Goal: Task Accomplishment & Management: Use online tool/utility

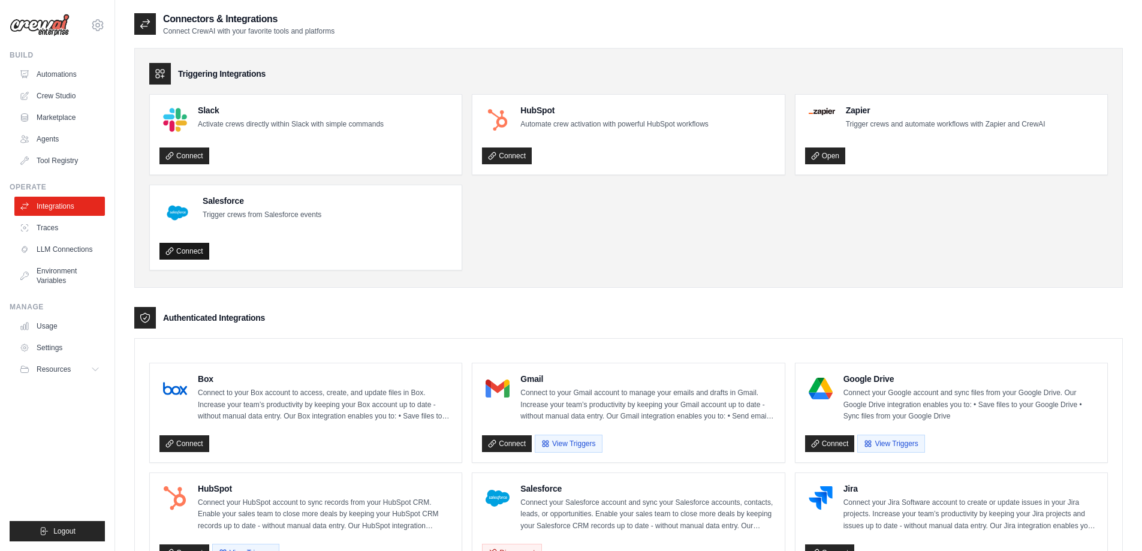
click at [193, 254] on link "Connect" at bounding box center [185, 251] width 50 height 17
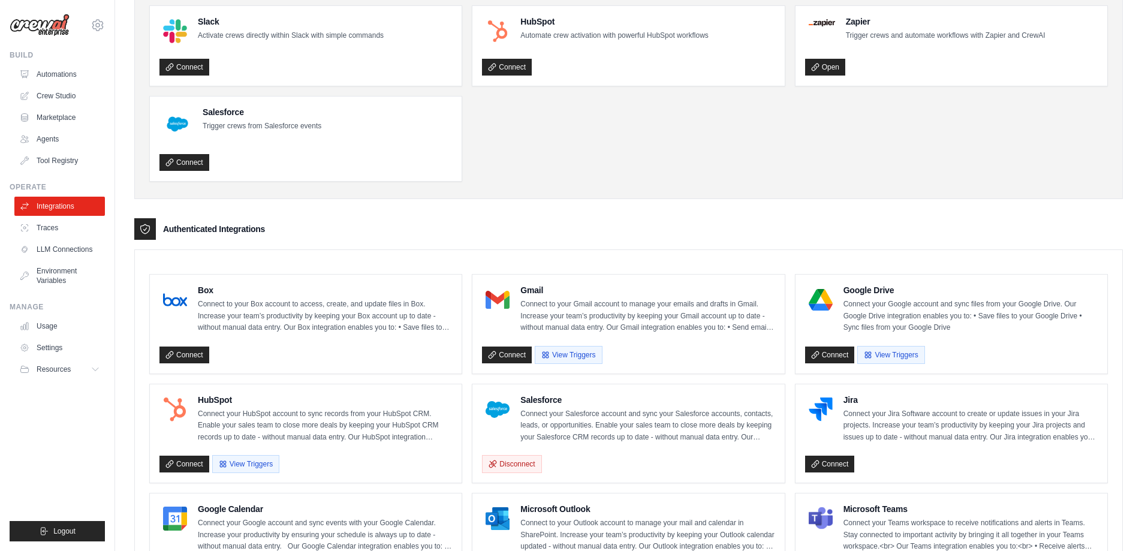
scroll to position [180, 0]
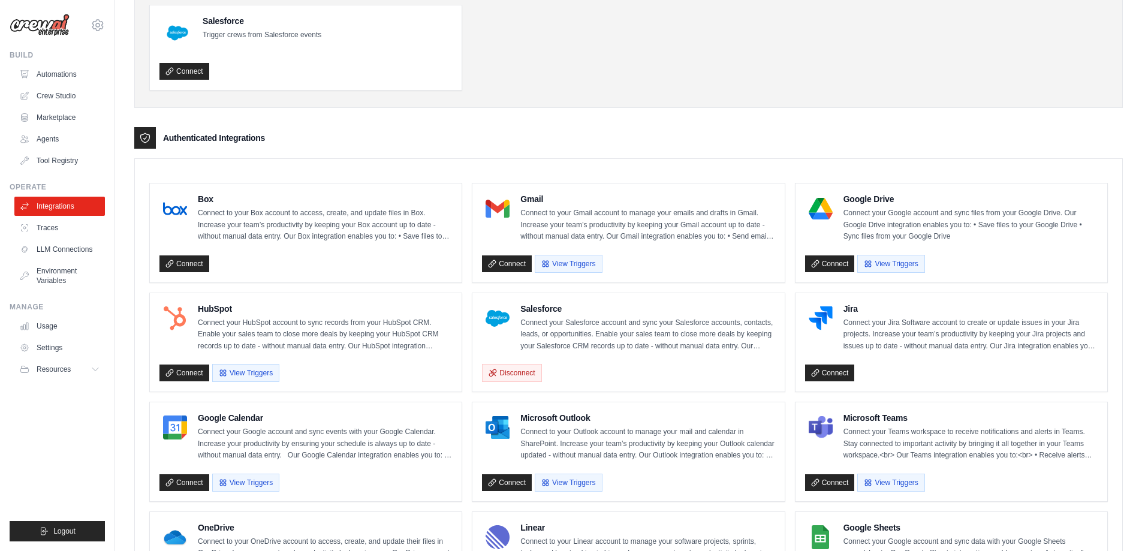
click at [509, 85] on ul "Slack Activate crews directly within Slack with simple commands Connect HubSpot…" at bounding box center [628, 2] width 959 height 176
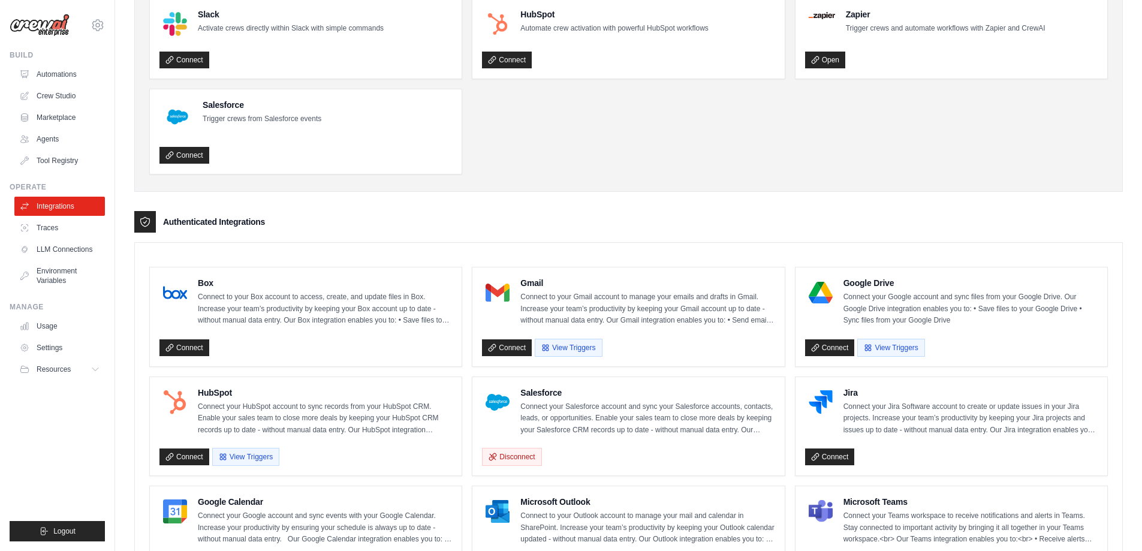
scroll to position [0, 0]
